Goal: Navigation & Orientation: Find specific page/section

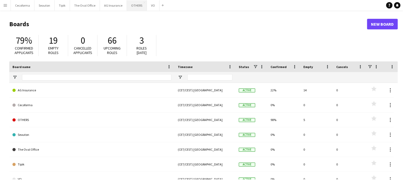
click at [132, 6] on button "OTHERS Close" at bounding box center [137, 5] width 20 height 10
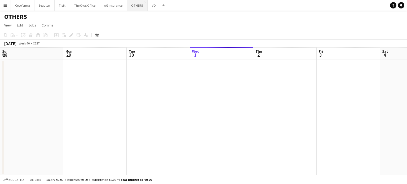
scroll to position [0, 127]
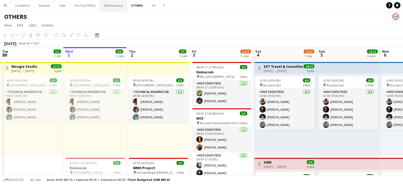
click at [107, 4] on button "AG Insurance Close" at bounding box center [113, 5] width 27 height 10
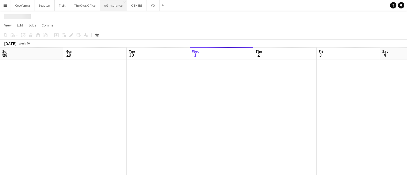
scroll to position [0, 127]
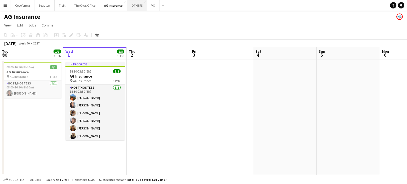
click at [131, 4] on button "OTHERS Close" at bounding box center [137, 5] width 20 height 10
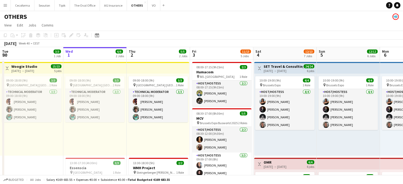
click at [5, 5] on app-icon "Menu" at bounding box center [5, 5] width 4 height 4
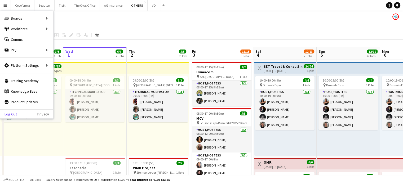
click at [11, 114] on link "Log Out" at bounding box center [8, 114] width 17 height 4
